Goal: Task Accomplishment & Management: Complete application form

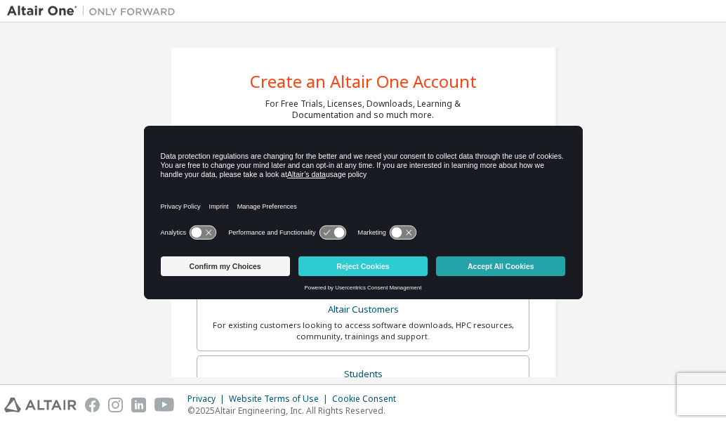
click at [538, 266] on button "Accept All Cookies" at bounding box center [500, 266] width 129 height 20
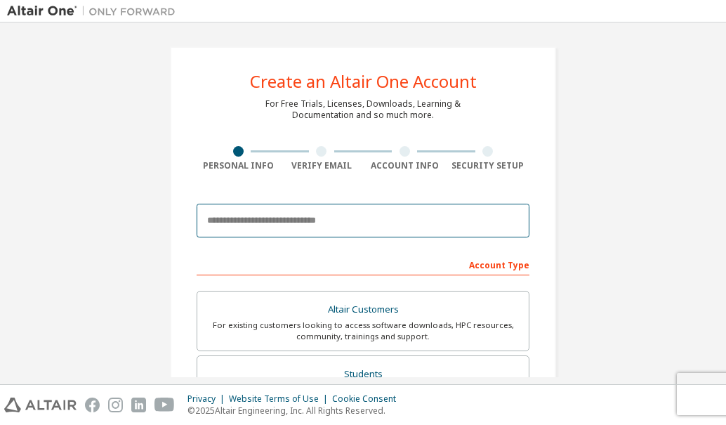
click at [270, 221] on input "email" at bounding box center [363, 221] width 333 height 34
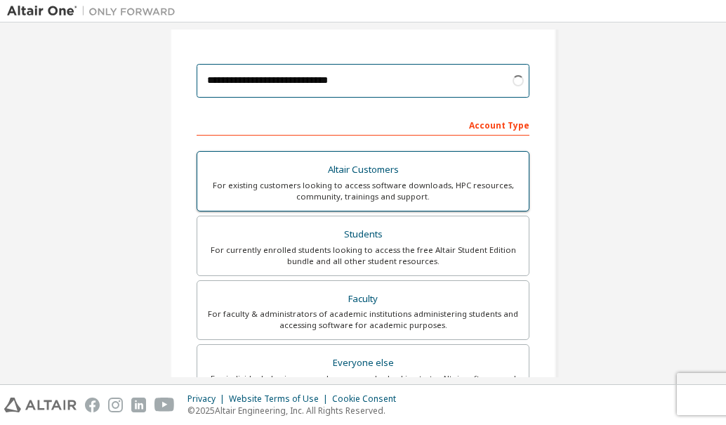
scroll to position [141, 0]
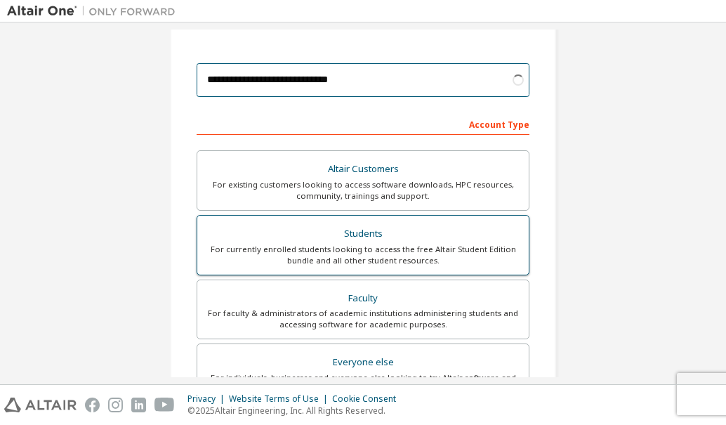
type input "**********"
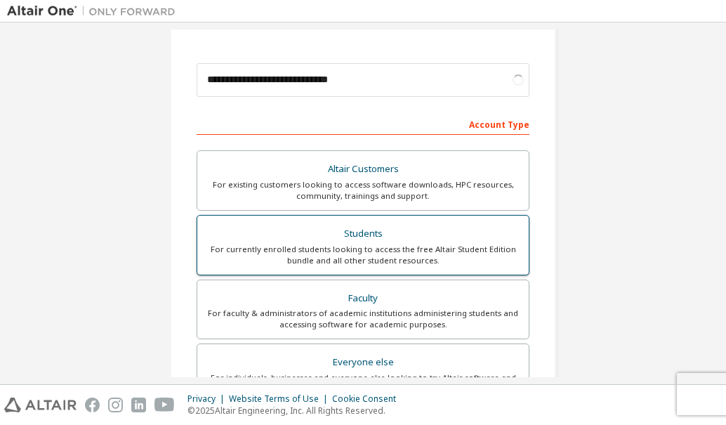
click at [436, 254] on div "For currently enrolled students looking to access the free Altair Student Editi…" at bounding box center [363, 255] width 315 height 22
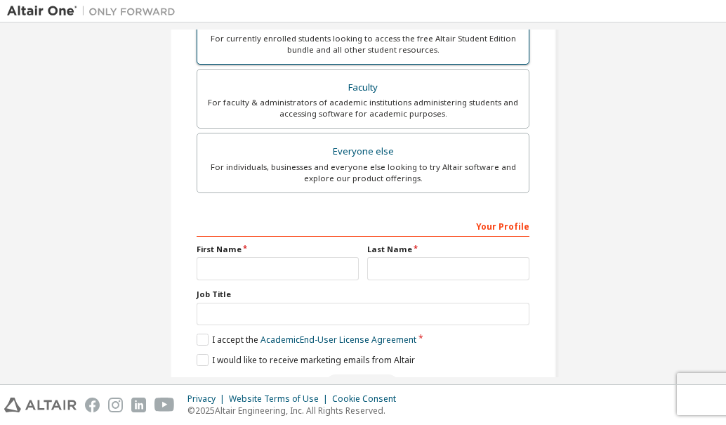
scroll to position [396, 0]
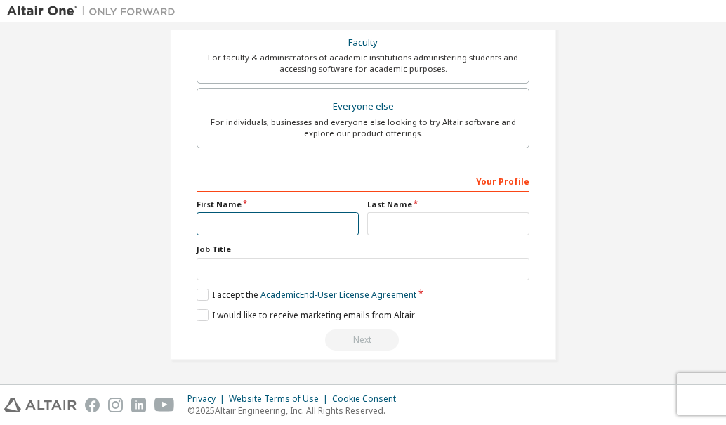
click at [315, 222] on input "text" at bounding box center [278, 223] width 162 height 23
type input "*******"
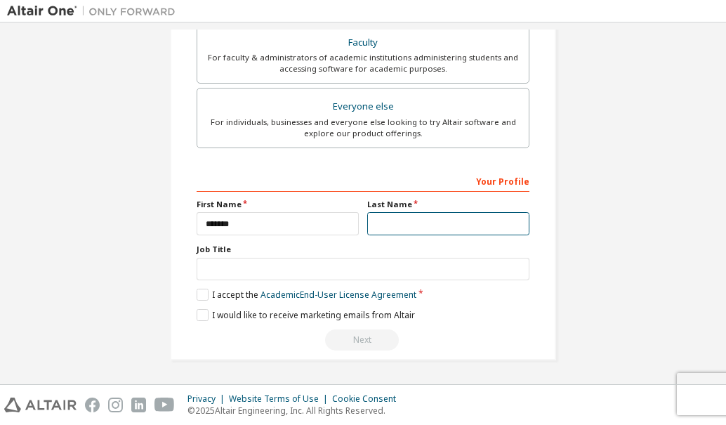
click at [412, 231] on input "text" at bounding box center [448, 223] width 162 height 23
type input "*"
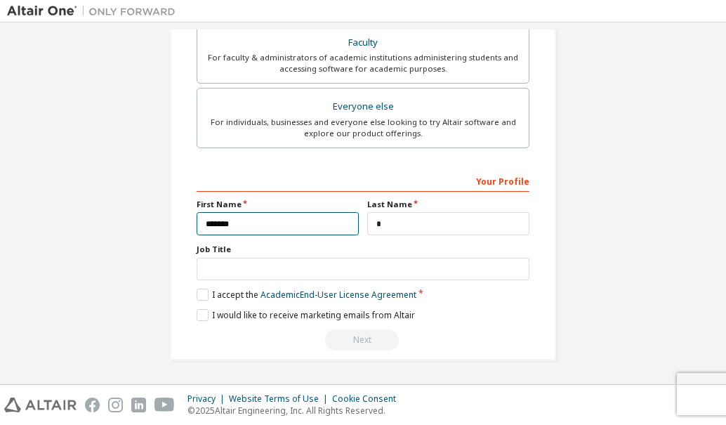
click at [203, 223] on input "*******" at bounding box center [278, 223] width 162 height 23
type input "*******"
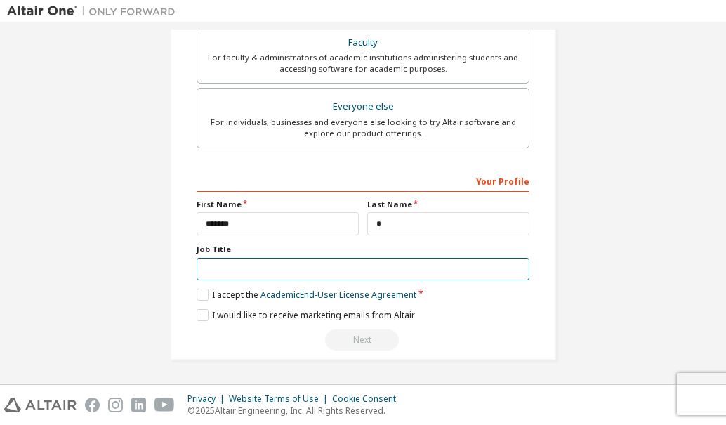
click at [231, 260] on input "text" at bounding box center [363, 269] width 333 height 23
type input "*******"
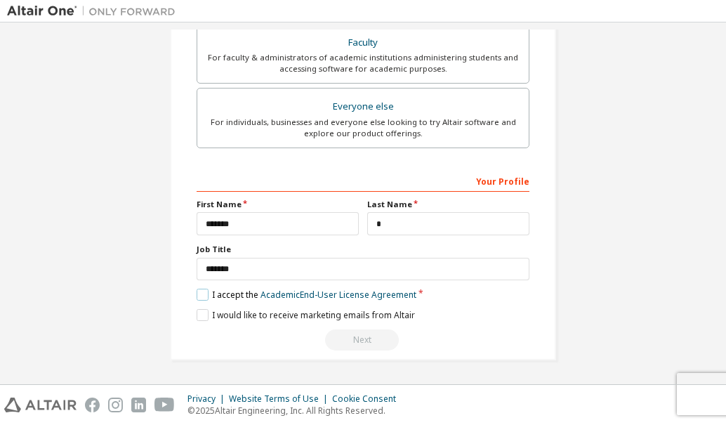
click at [200, 297] on label "I accept the Academic End-User License Agreement" at bounding box center [307, 295] width 220 height 12
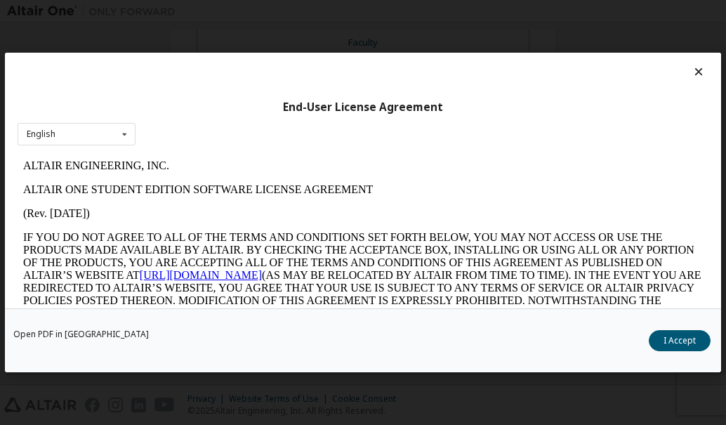
scroll to position [0, 0]
click at [688, 333] on button "I Accept" at bounding box center [680, 340] width 62 height 21
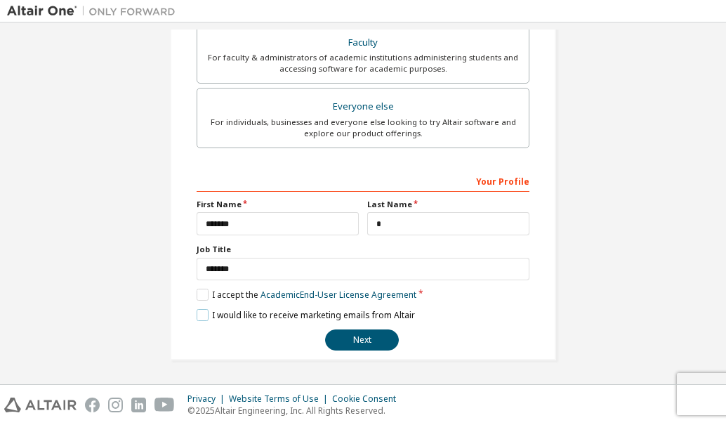
click at [197, 311] on label "I would like to receive marketing emails from Altair" at bounding box center [306, 315] width 218 height 12
click at [350, 334] on button "Next" at bounding box center [362, 339] width 74 height 21
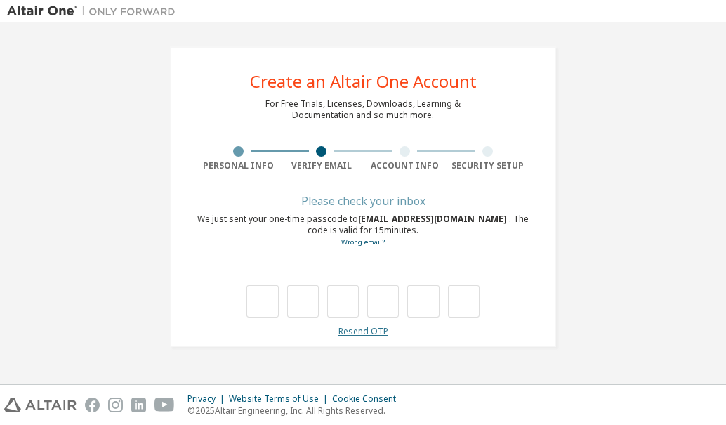
click at [372, 332] on link "Resend OTP" at bounding box center [364, 331] width 50 height 12
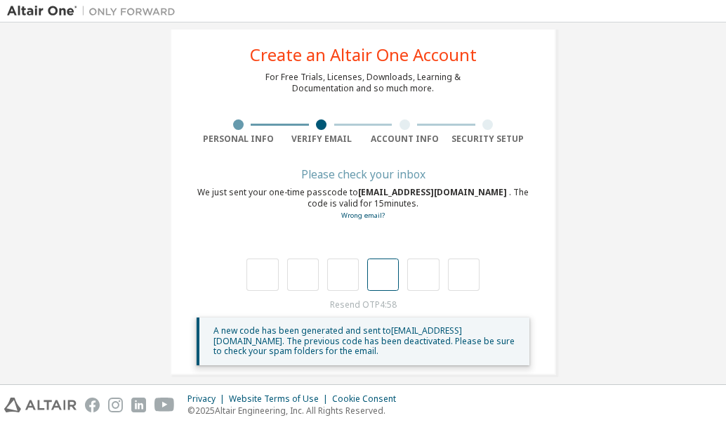
scroll to position [41, 0]
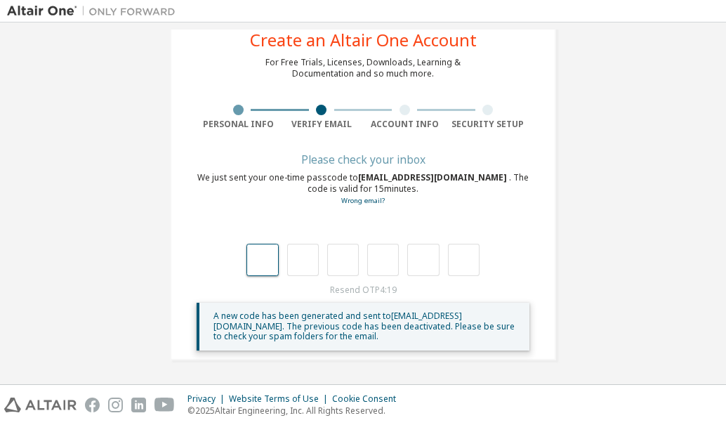
click at [263, 260] on input "text" at bounding box center [263, 260] width 32 height 32
type input "*"
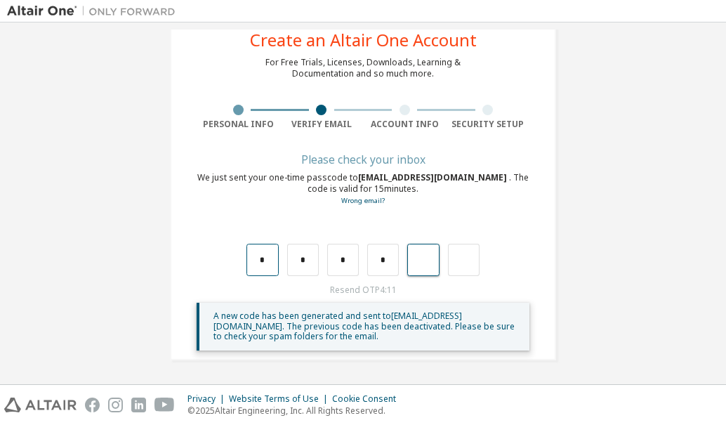
type input "*"
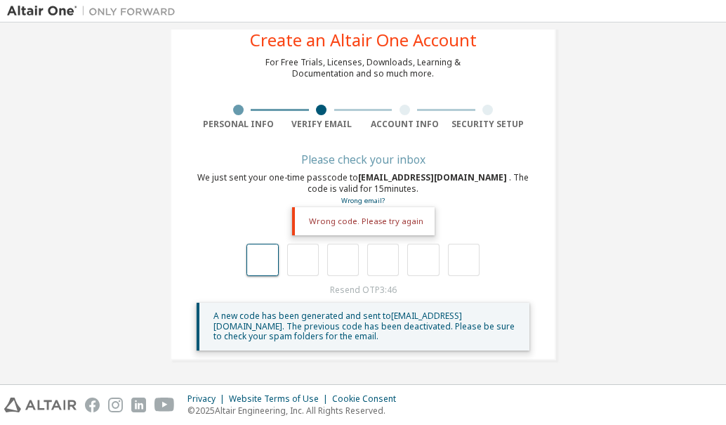
click at [254, 255] on input "text" at bounding box center [263, 260] width 32 height 32
type input "*"
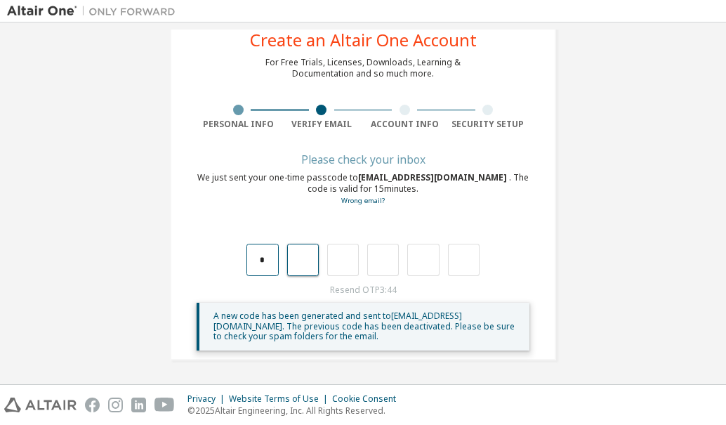
type input "*"
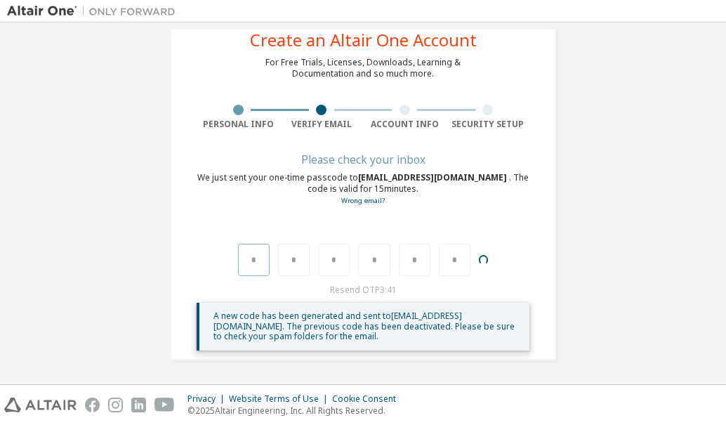
scroll to position [0, 0]
